Goal: Information Seeking & Learning: Learn about a topic

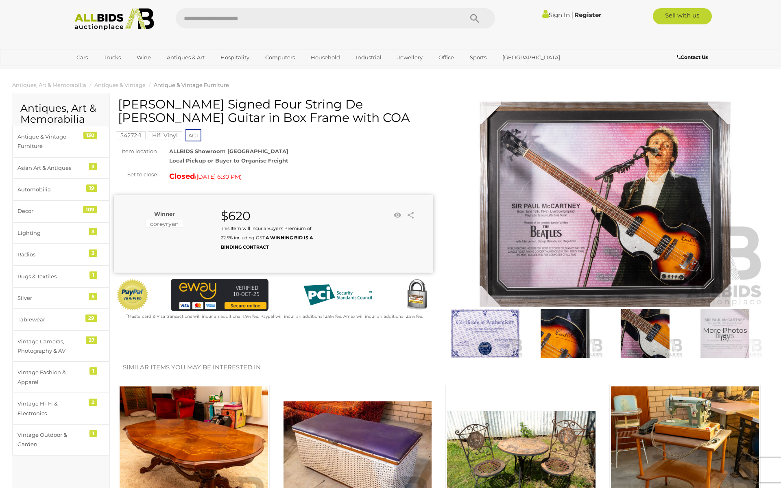
click at [564, 334] on img at bounding box center [565, 333] width 76 height 49
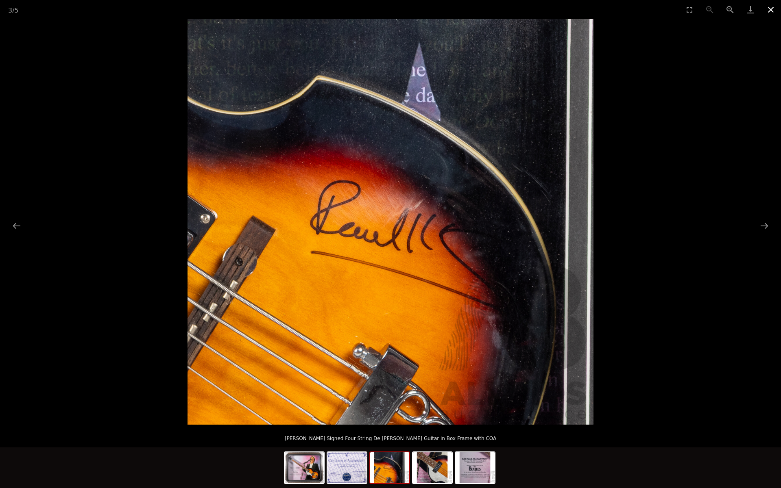
click at [772, 17] on button "Close gallery" at bounding box center [770, 9] width 20 height 19
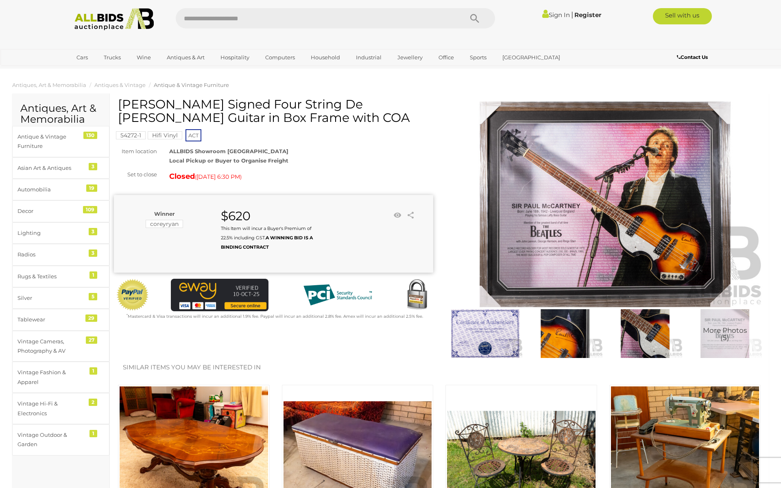
click at [578, 350] on img at bounding box center [565, 333] width 76 height 49
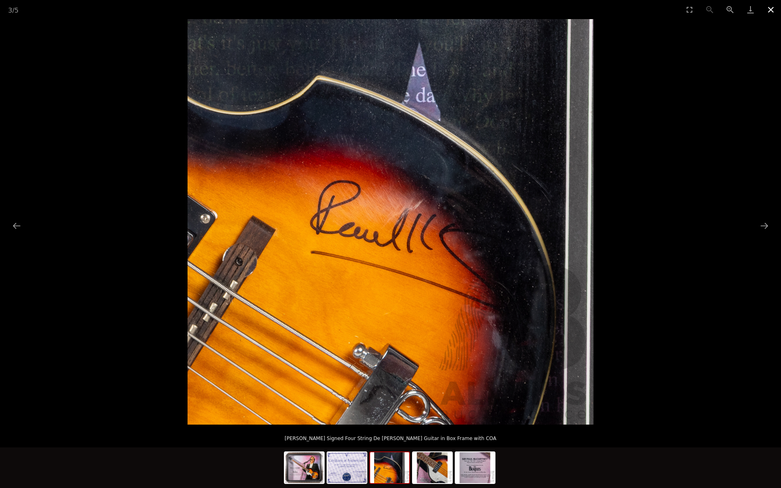
click at [773, 14] on button "Close gallery" at bounding box center [770, 9] width 20 height 19
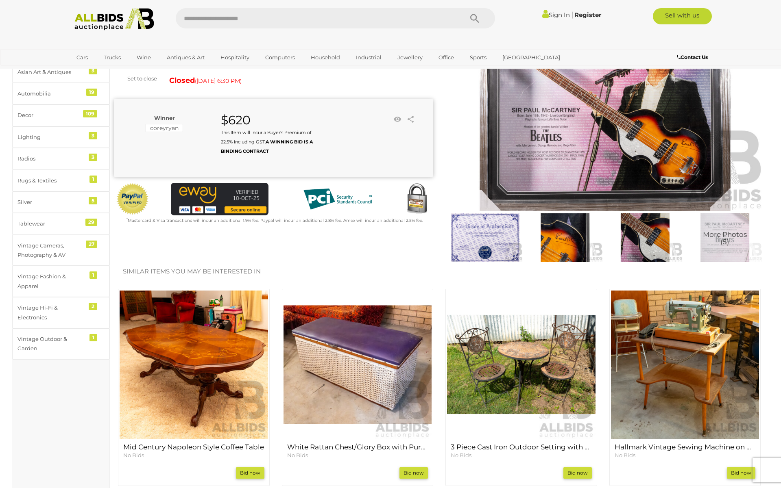
click at [488, 224] on img at bounding box center [485, 237] width 76 height 49
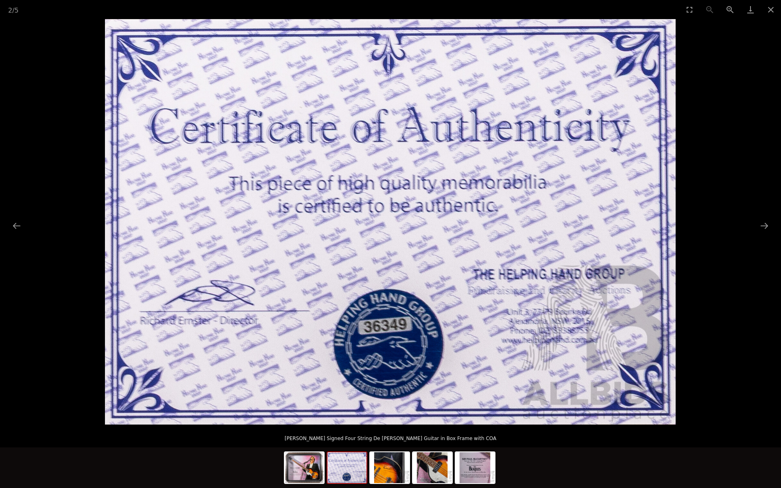
scroll to position [25, 0]
click at [383, 475] on img at bounding box center [389, 468] width 39 height 31
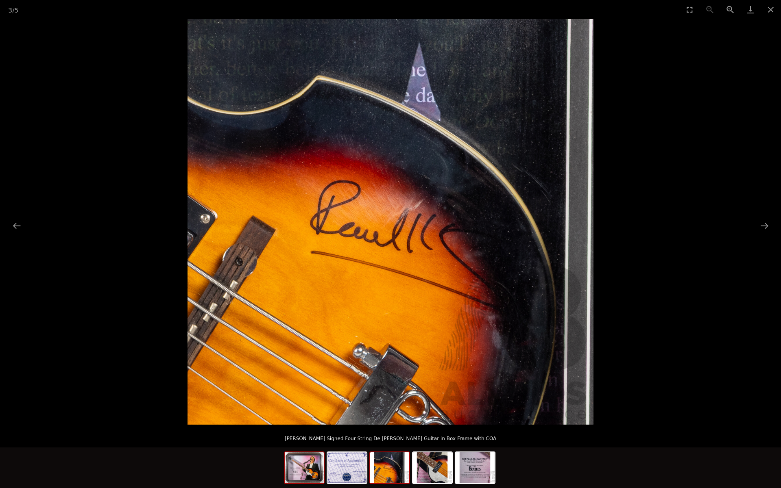
click at [307, 483] on img at bounding box center [304, 468] width 39 height 31
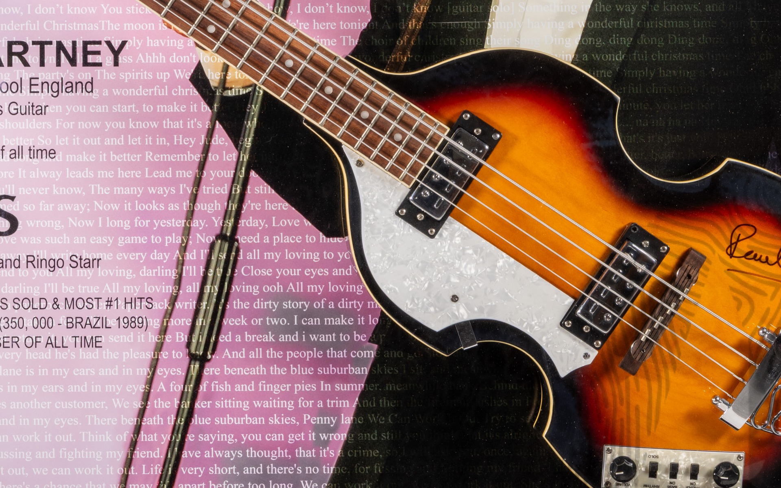
scroll to position [64, 0]
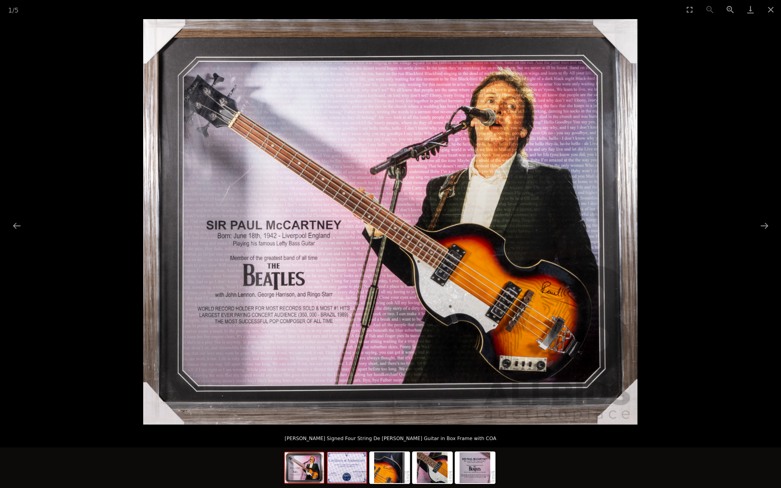
click at [328, 466] on img at bounding box center [346, 468] width 39 height 31
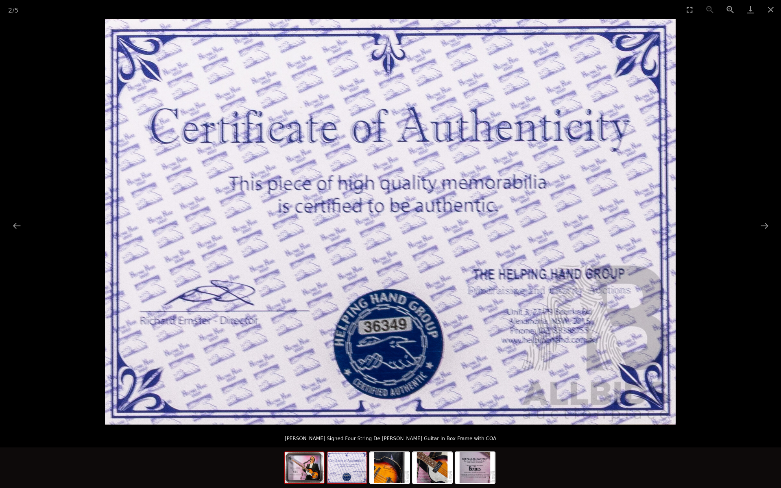
click at [319, 466] on img at bounding box center [304, 468] width 39 height 31
click at [309, 465] on img at bounding box center [304, 468] width 39 height 31
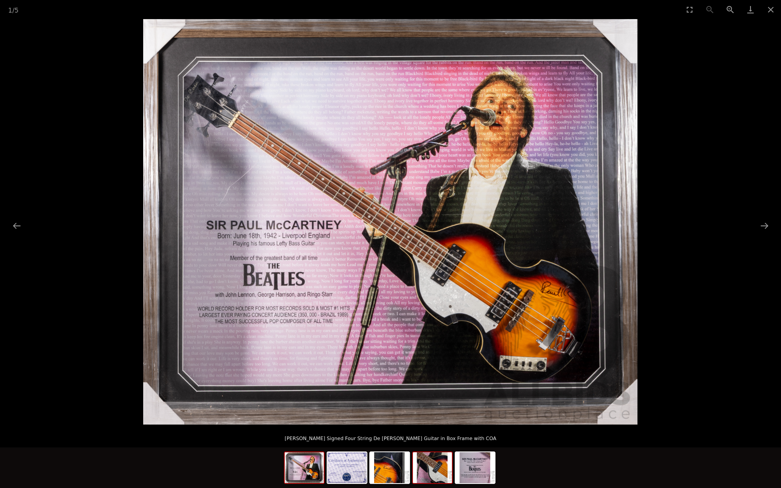
click at [446, 470] on img at bounding box center [432, 468] width 39 height 31
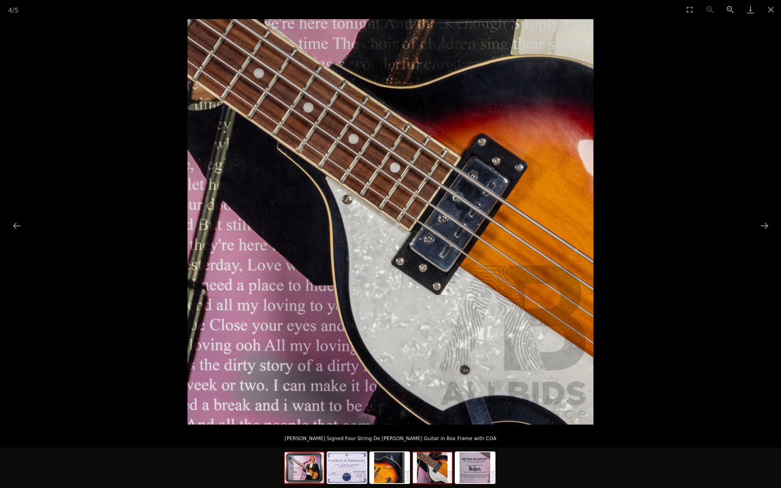
click at [314, 475] on img at bounding box center [304, 468] width 39 height 31
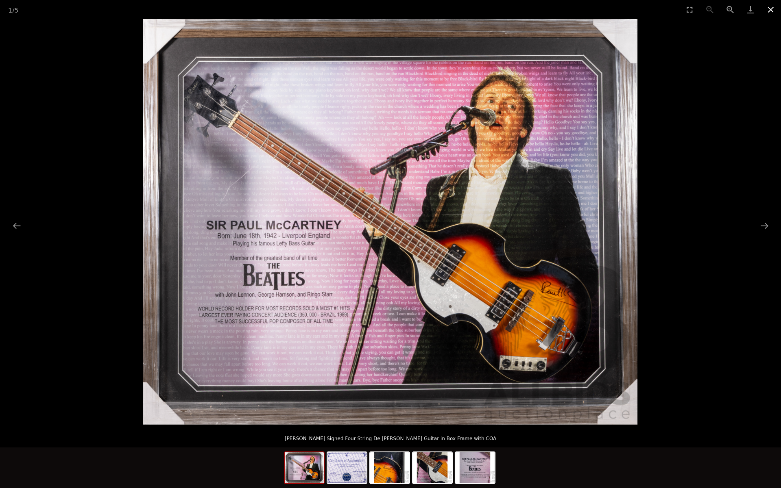
click at [768, 15] on button "Close gallery" at bounding box center [770, 9] width 20 height 19
